Goal: Information Seeking & Learning: Learn about a topic

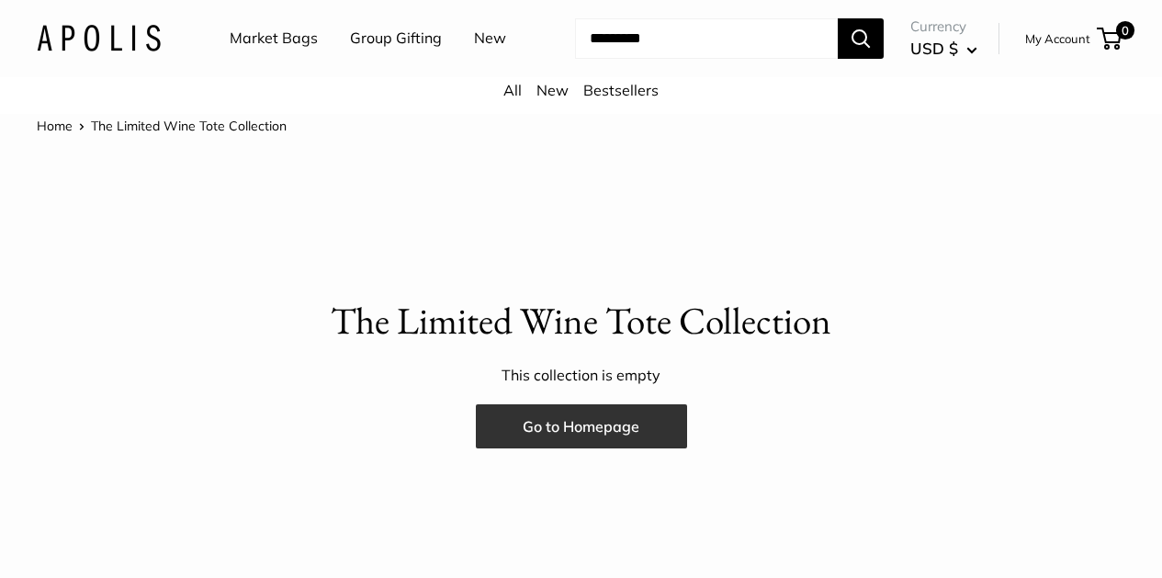
click at [562, 415] on link "Go to Homepage" at bounding box center [581, 426] width 211 height 44
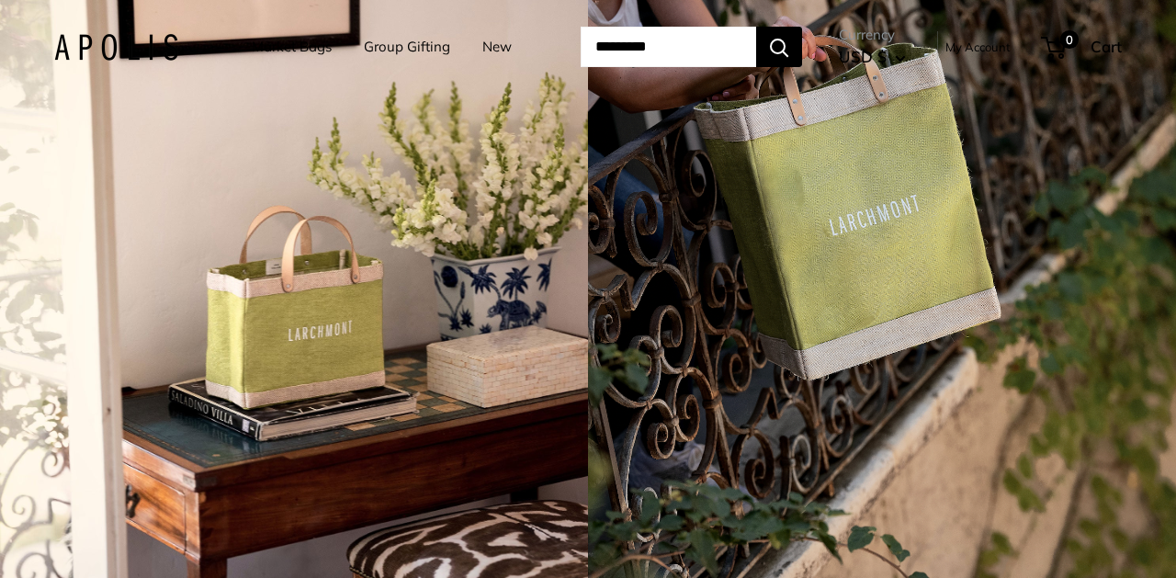
click at [303, 51] on link "Market Bags" at bounding box center [292, 47] width 80 height 26
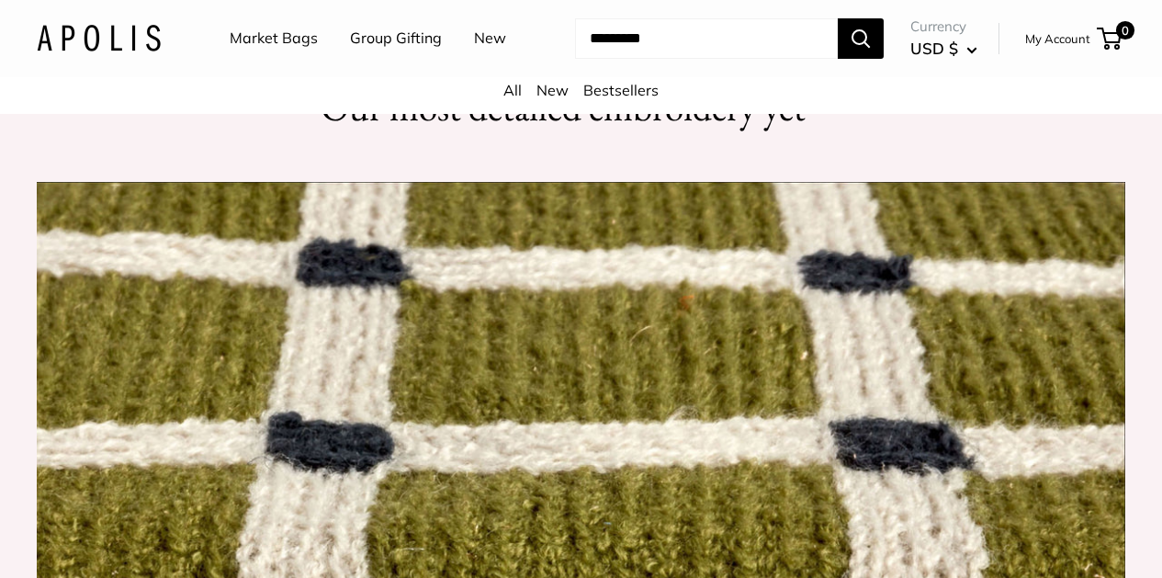
scroll to position [1525, 0]
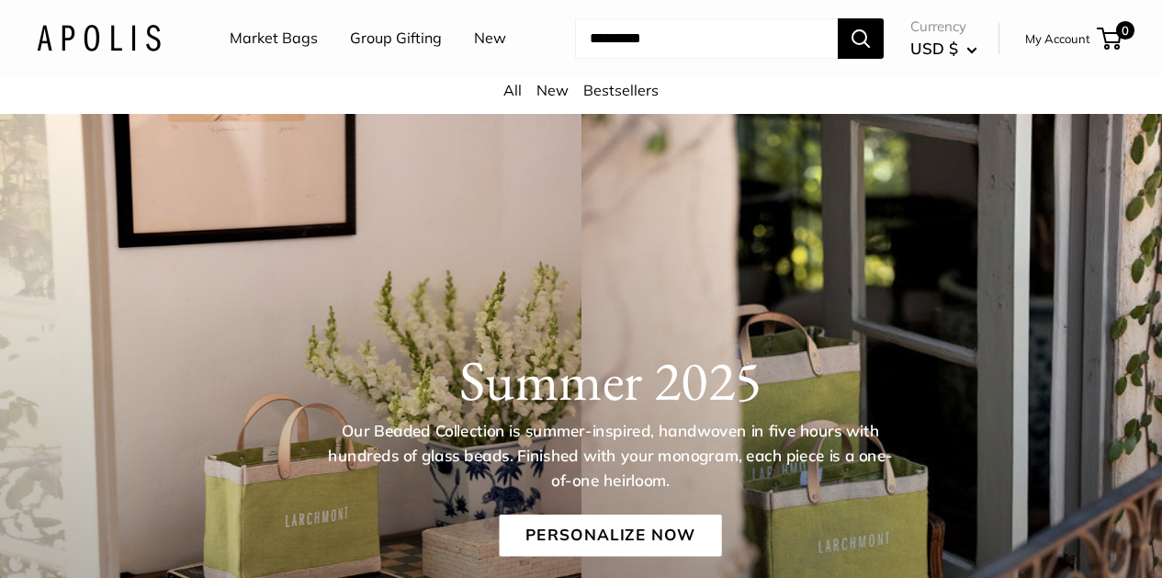
scroll to position [0, 0]
click at [266, 37] on link "Market Bags" at bounding box center [274, 39] width 88 height 28
click at [629, 47] on input "Search..." at bounding box center [706, 38] width 263 height 40
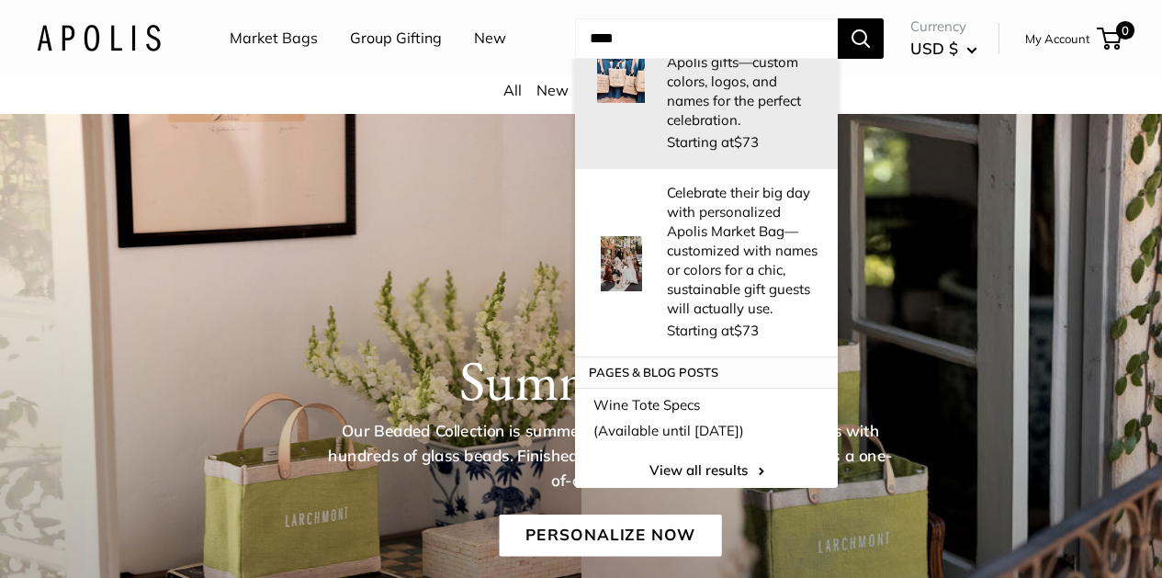
scroll to position [222, 0]
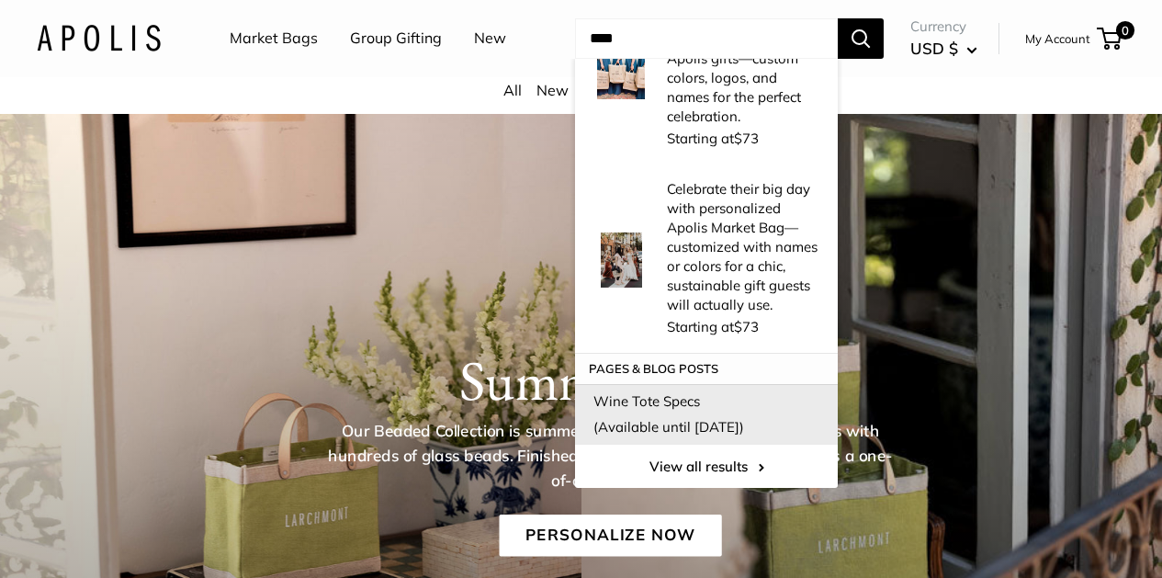
type input "****"
click at [657, 403] on link "Wine Tote Specs (Available until Aug 10)" at bounding box center [706, 414] width 263 height 61
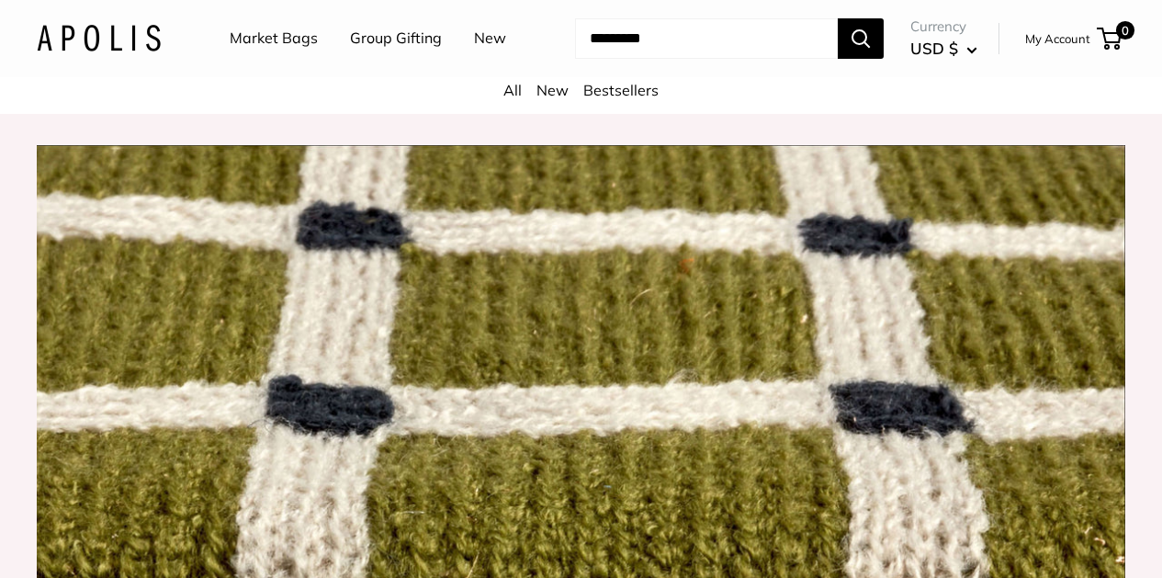
scroll to position [1574, 0]
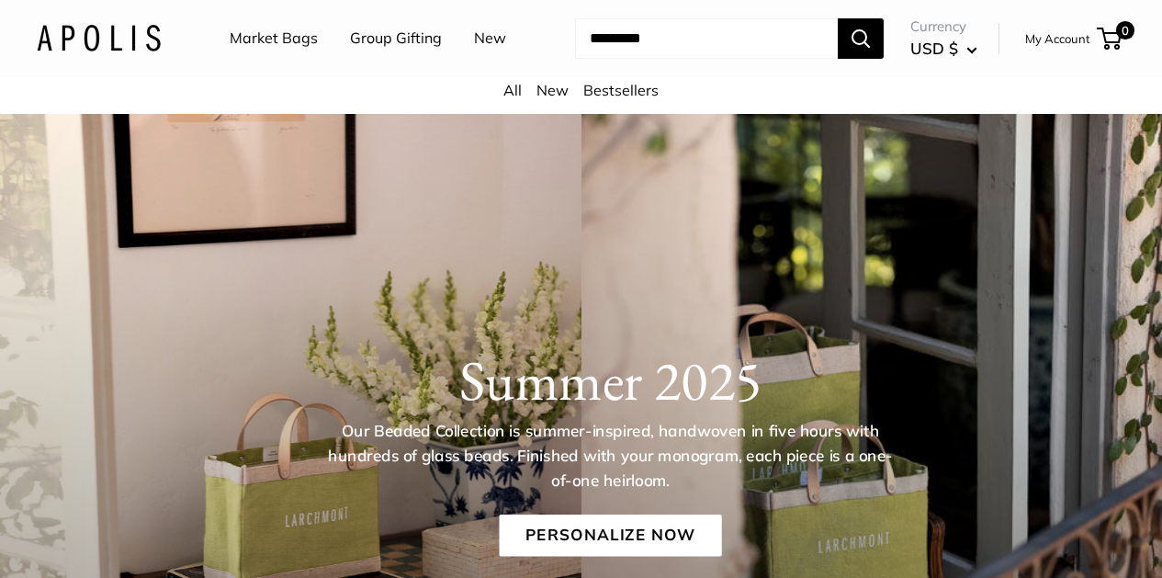
scroll to position [0, 0]
click at [514, 93] on link "All" at bounding box center [512, 90] width 18 height 18
